Goal: Information Seeking & Learning: Learn about a topic

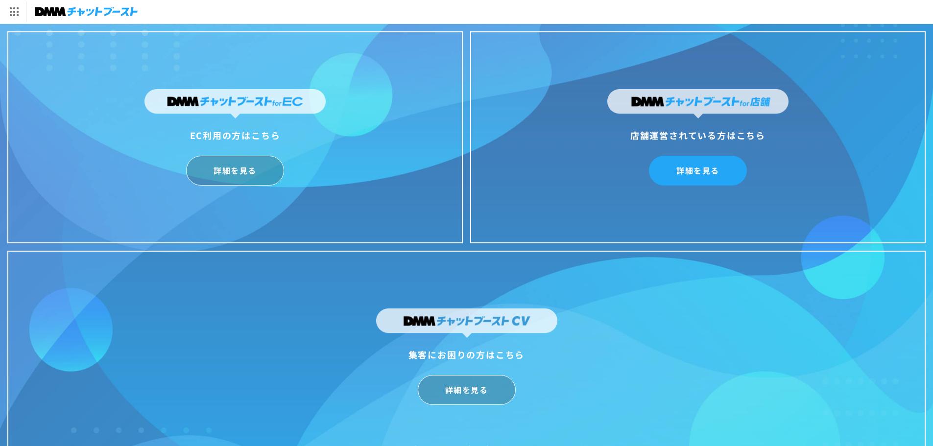
click at [700, 173] on link "詳細を見る" at bounding box center [698, 171] width 98 height 30
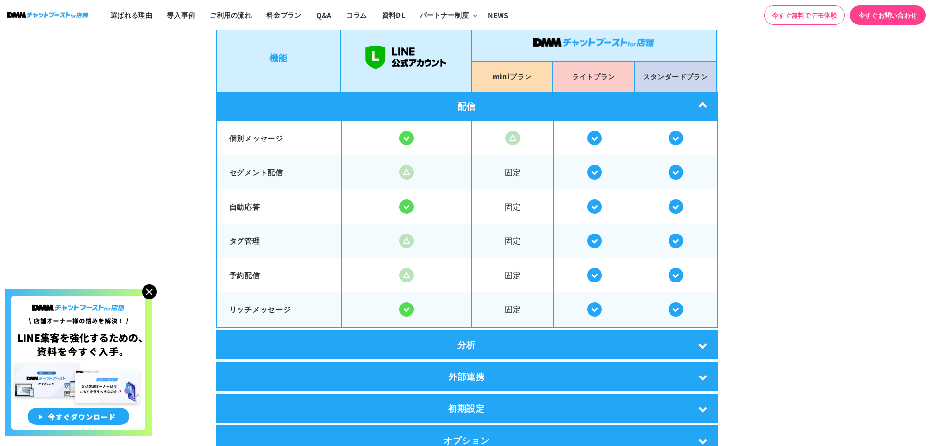
scroll to position [1732, 0]
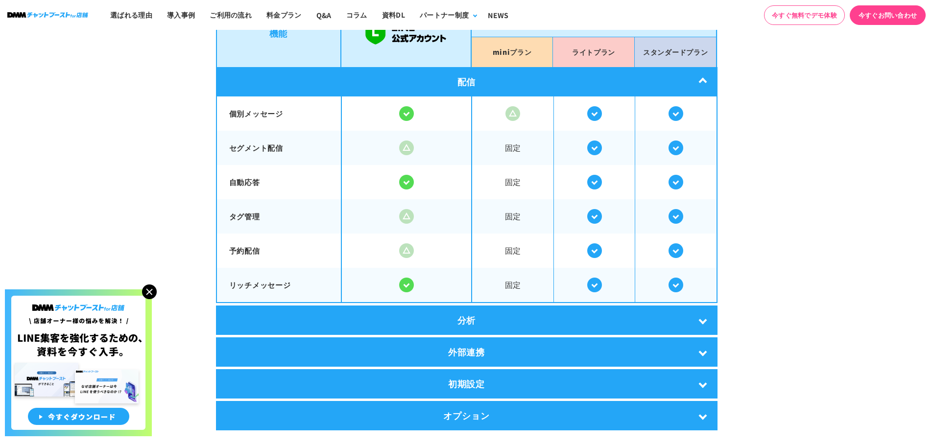
click at [708, 318] on div "分析" at bounding box center [467, 320] width 502 height 29
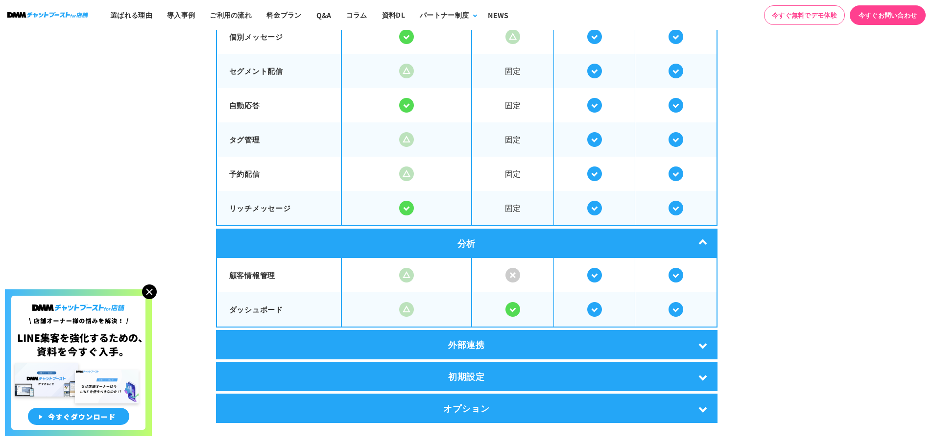
scroll to position [1810, 0]
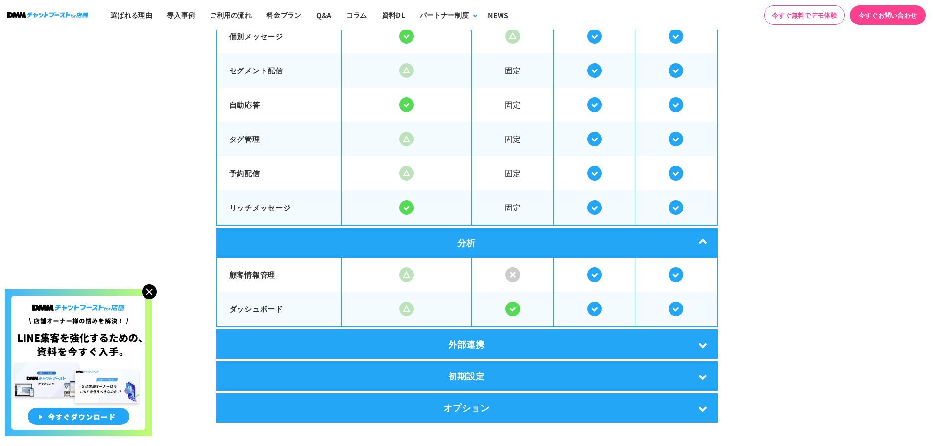
click at [704, 345] on div "外部連携" at bounding box center [467, 344] width 502 height 29
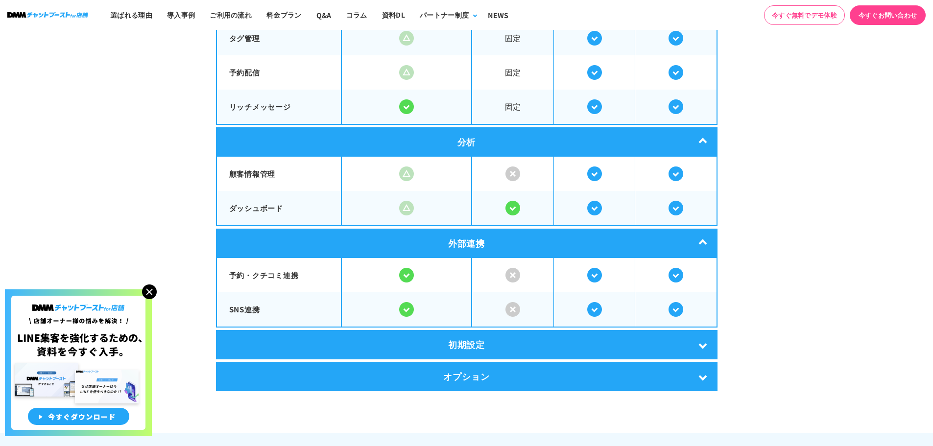
scroll to position [1911, 0]
